Goal: Task Accomplishment & Management: Manage account settings

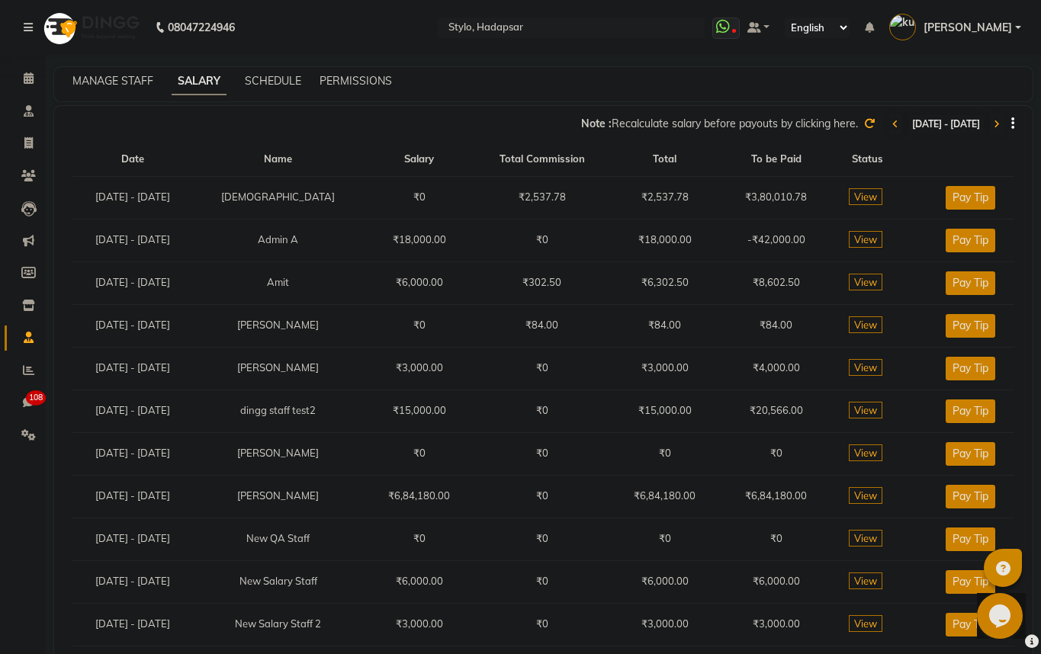
click at [869, 198] on span "View" at bounding box center [866, 196] width 34 height 17
click at [1014, 120] on div "Note : Recalculate salary before payouts by clicking here. [DATE] - [DATE]" at bounding box center [543, 121] width 978 height 31
click at [1012, 124] on icon "button" at bounding box center [1012, 124] width 3 height 1
click at [1009, 77] on div "MANAGE STAFF SALARY SCHEDULE PERMISSIONS" at bounding box center [534, 81] width 960 height 16
click at [876, 189] on span "View" at bounding box center [866, 196] width 34 height 17
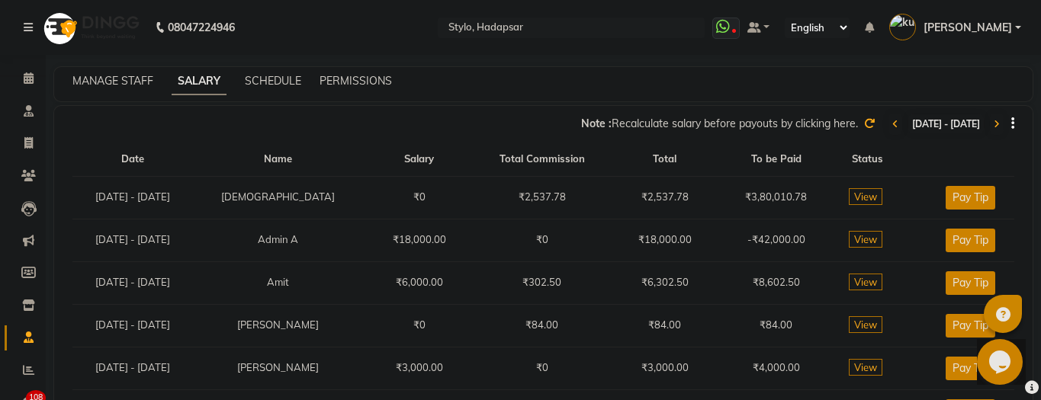
click at [878, 201] on span "View" at bounding box center [866, 196] width 34 height 17
click at [869, 245] on span "View" at bounding box center [866, 239] width 34 height 17
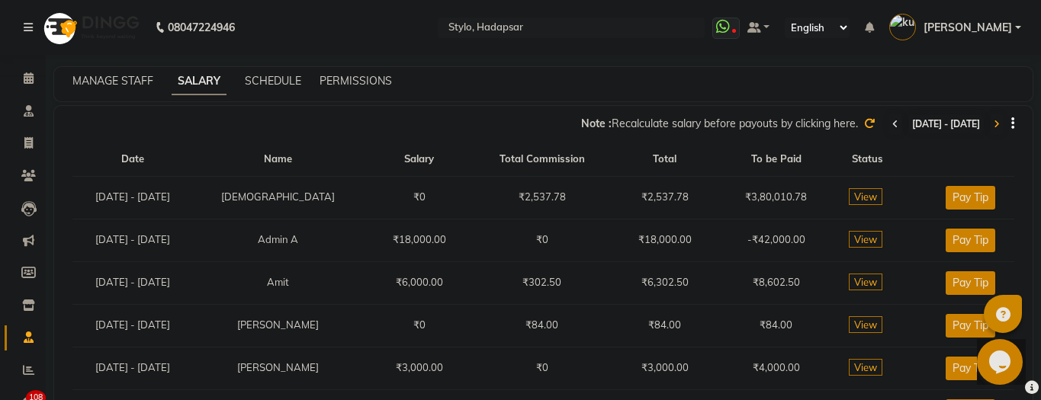
click at [892, 121] on icon at bounding box center [895, 124] width 6 height 9
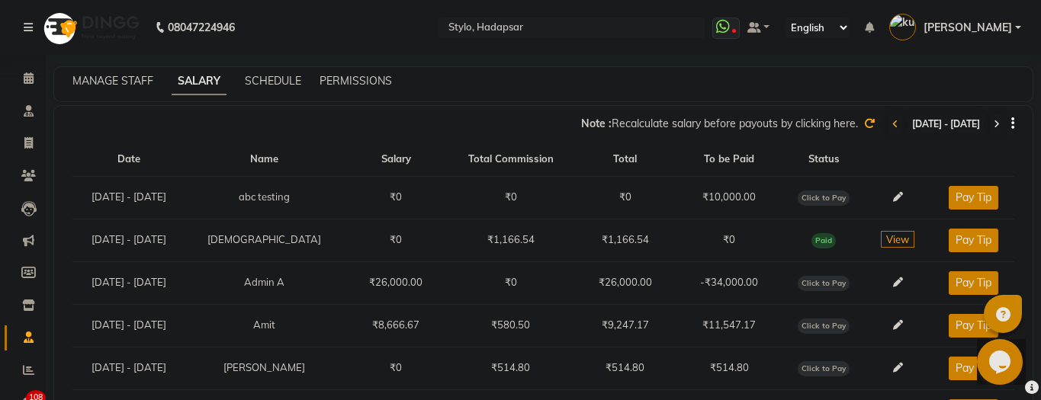
click at [997, 128] on icon at bounding box center [997, 124] width 6 height 9
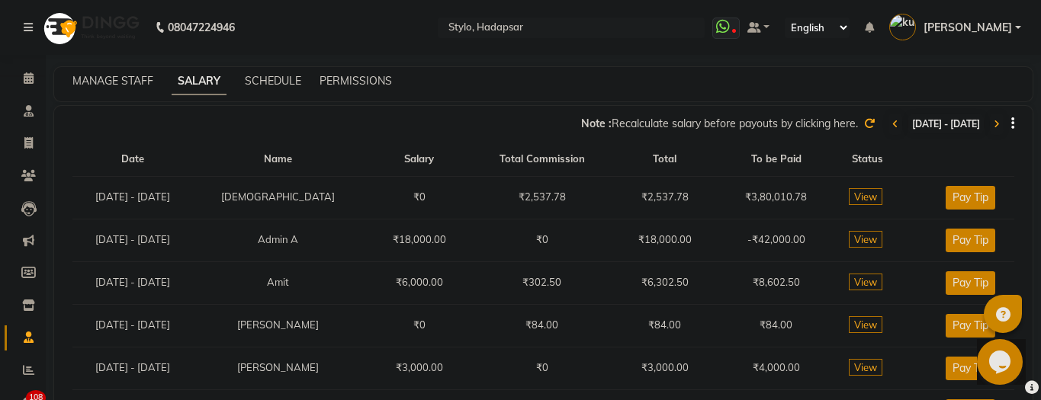
click at [879, 197] on span "View" at bounding box center [866, 196] width 34 height 17
click at [879, 351] on td "View" at bounding box center [867, 368] width 71 height 43
click at [878, 359] on span "View" at bounding box center [866, 367] width 34 height 17
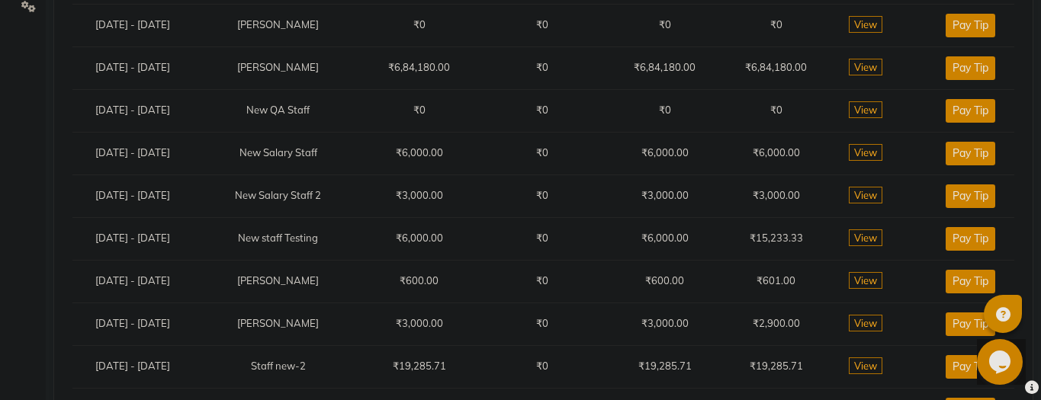
scroll to position [464, 0]
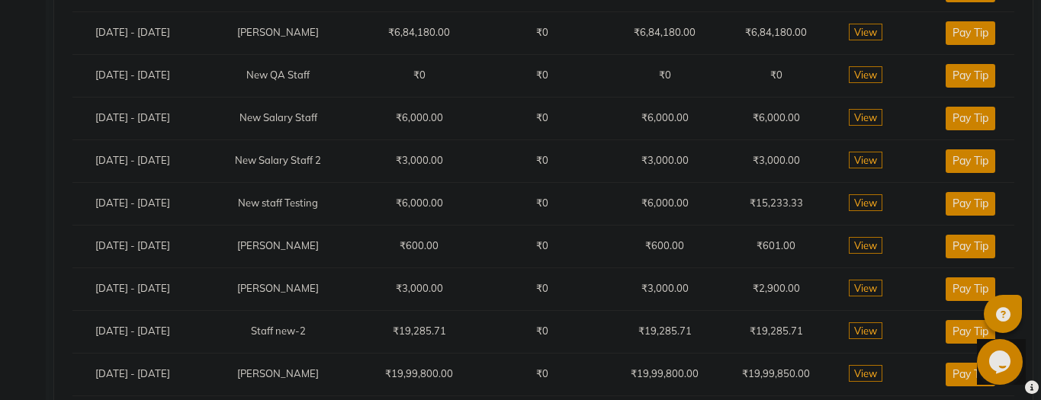
click at [886, 314] on td "View" at bounding box center [867, 331] width 71 height 43
click at [878, 326] on span "View" at bounding box center [866, 331] width 34 height 17
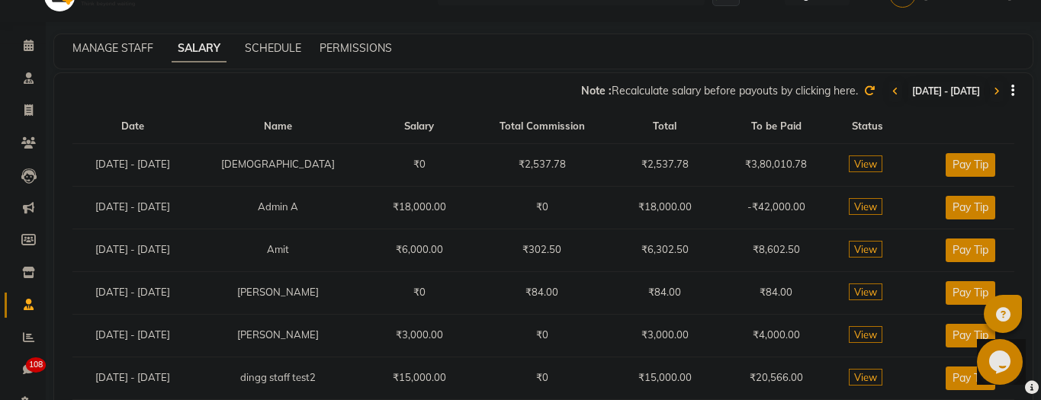
scroll to position [544, 0]
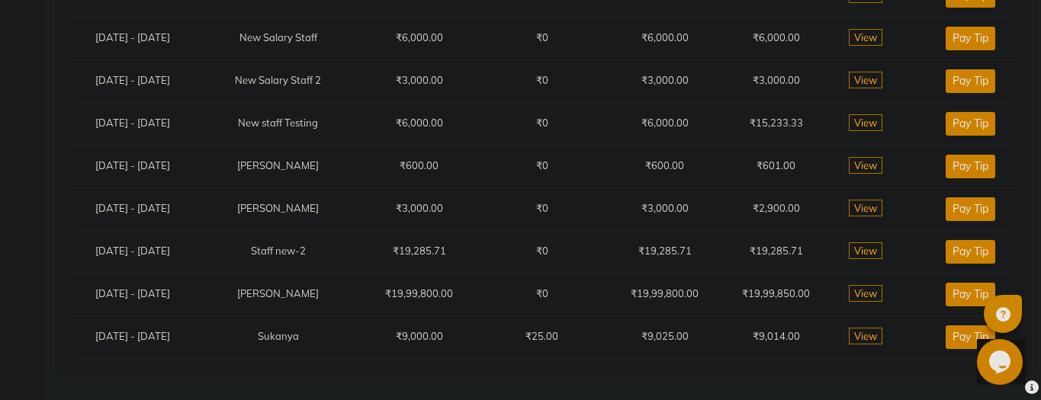
click at [868, 332] on span "View" at bounding box center [866, 336] width 34 height 17
